Goal: Task Accomplishment & Management: Complete application form

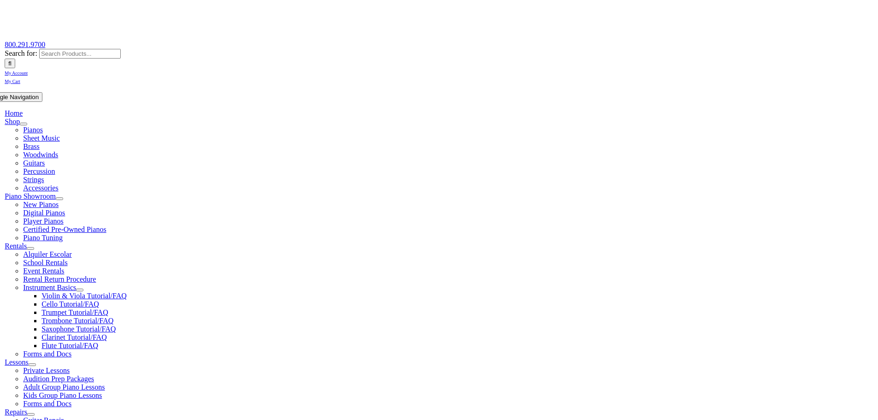
scroll to position [92, 0]
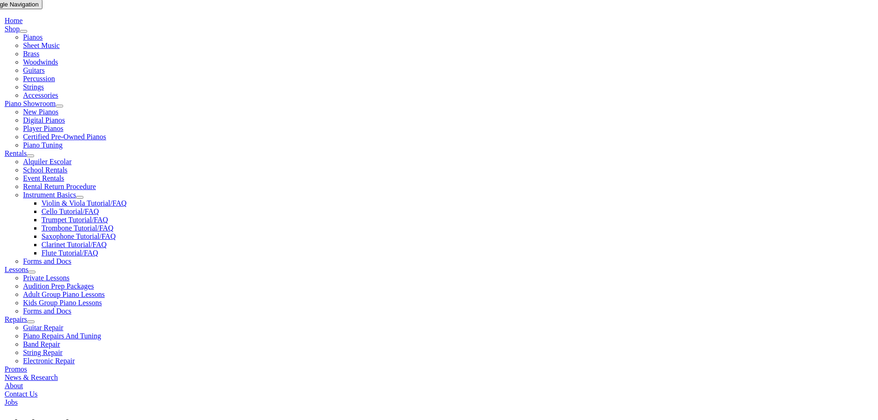
scroll to position [230, 0]
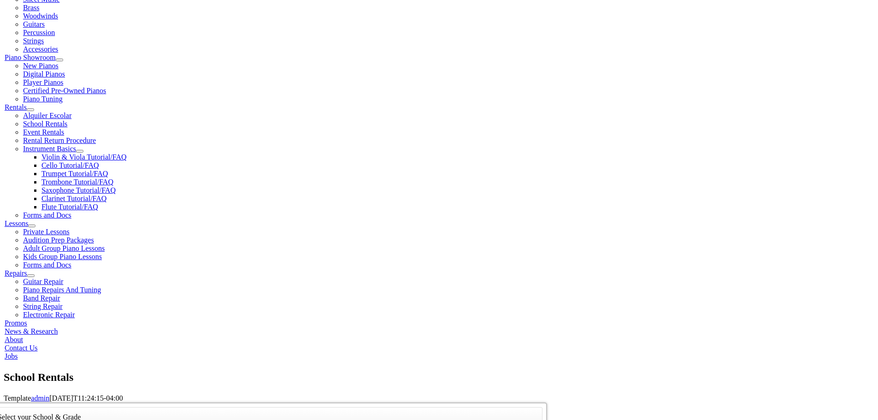
click at [366, 402] on div "Select your School & Grade Taylor's Music serves Chester and Delaware County, P…" at bounding box center [443, 402] width 878 height 0
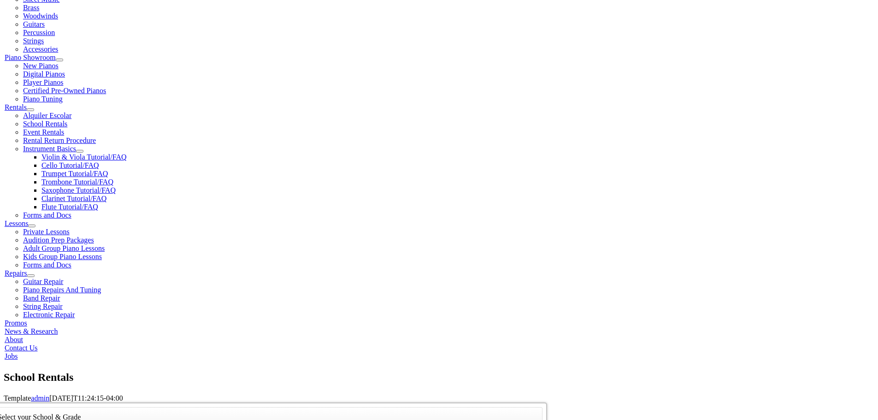
scroll to position [12, 0]
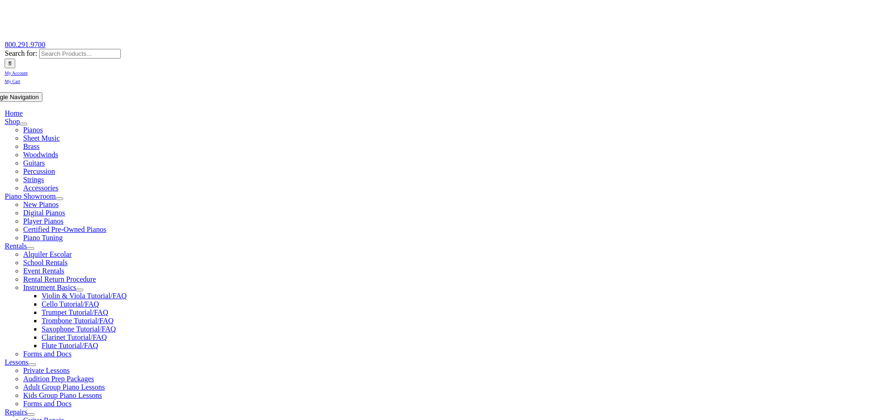
scroll to position [91, 0]
